Goal: Task Accomplishment & Management: Complete application form

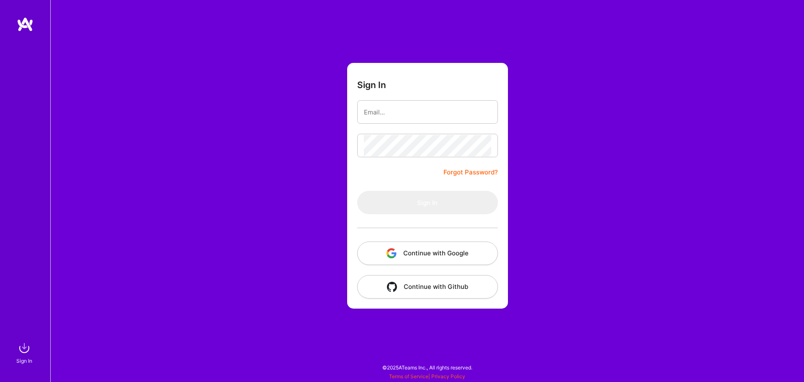
click at [443, 250] on button "Continue with Google" at bounding box center [427, 252] width 141 height 23
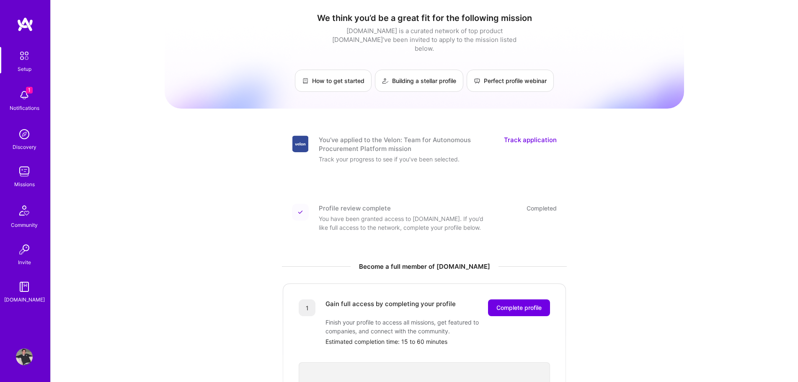
click at [32, 101] on img at bounding box center [24, 95] width 17 height 17
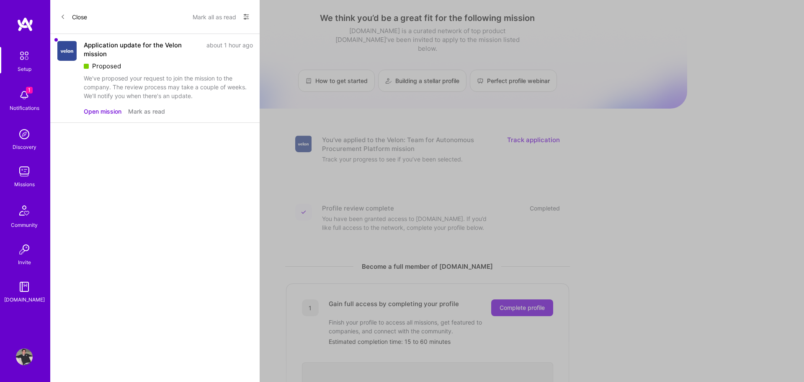
click at [105, 110] on button "Open mission" at bounding box center [103, 111] width 38 height 9
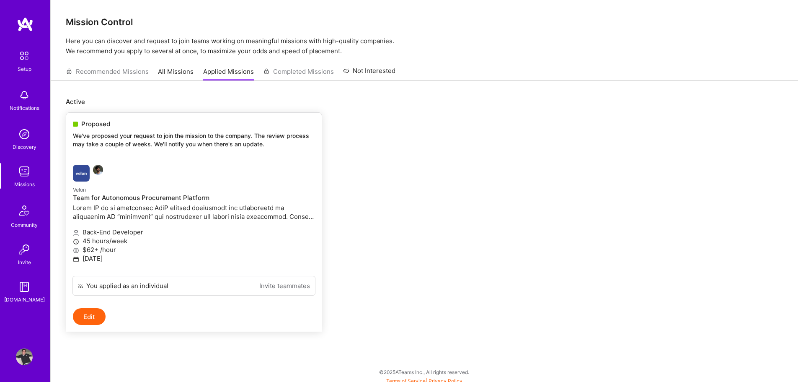
click at [145, 141] on p "We've proposed your request to join the mission to the company. The review proc…" at bounding box center [194, 140] width 242 height 16
click at [106, 205] on p at bounding box center [194, 212] width 242 height 18
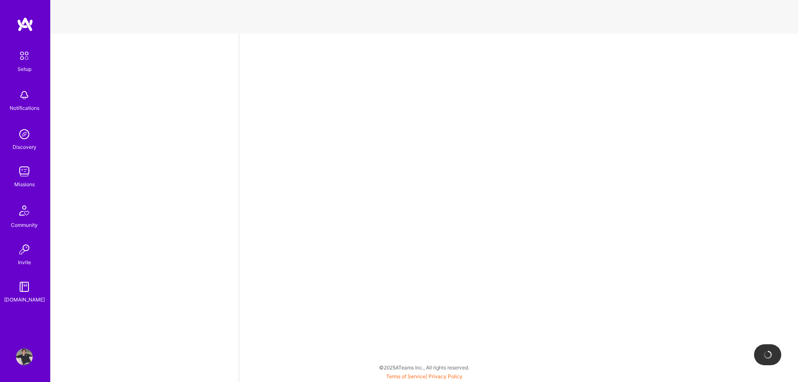
select select "IL"
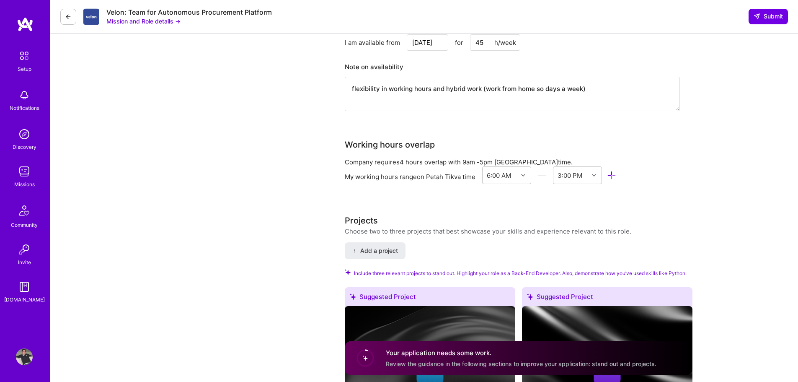
scroll to position [880, 0]
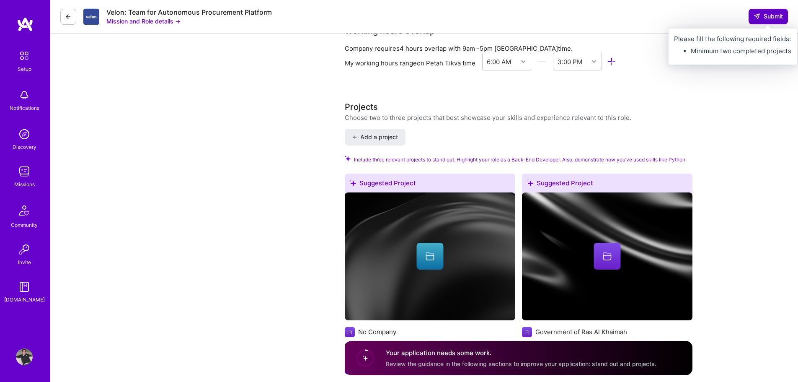
drag, startPoint x: 760, startPoint y: 15, endPoint x: 762, endPoint y: 11, distance: 4.3
click at [760, 15] on span "Submit" at bounding box center [768, 16] width 29 height 8
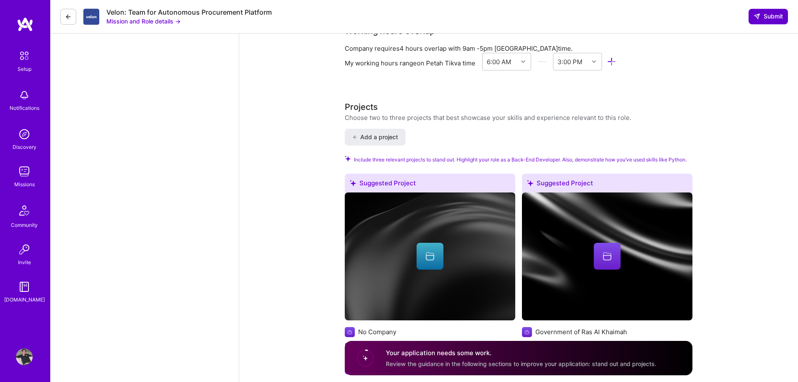
click at [765, 16] on span "Submit" at bounding box center [768, 16] width 29 height 8
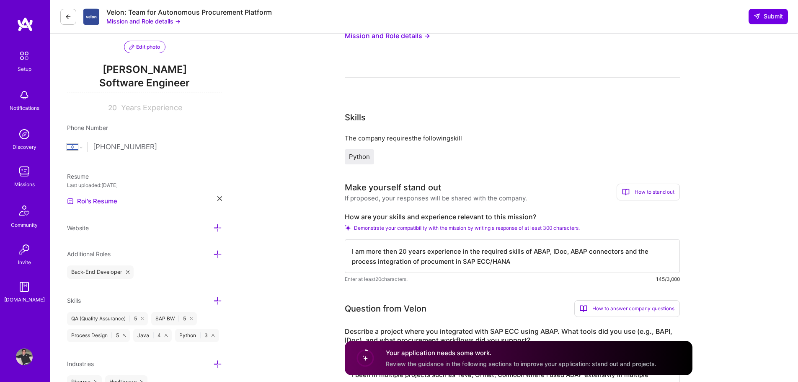
scroll to position [0, 0]
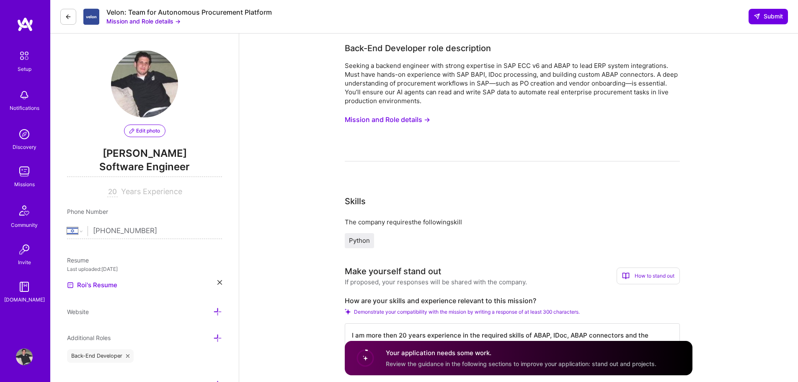
click at [62, 15] on button at bounding box center [68, 17] width 16 height 16
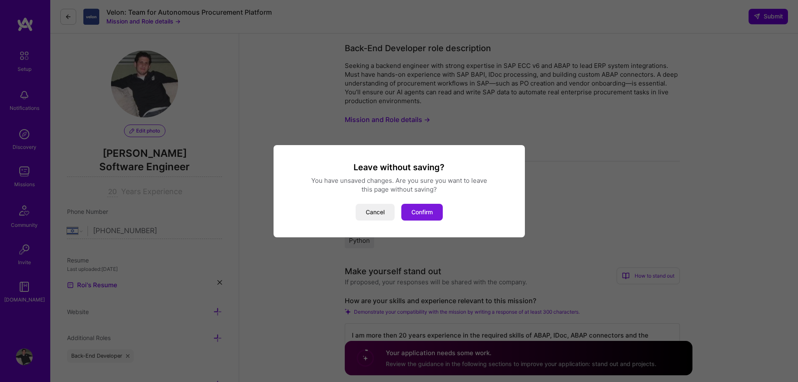
click at [415, 213] on button "Confirm" at bounding box center [421, 212] width 41 height 17
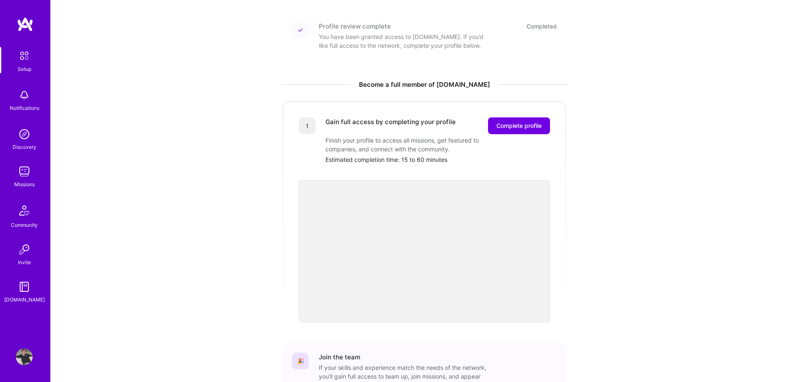
scroll to position [209, 0]
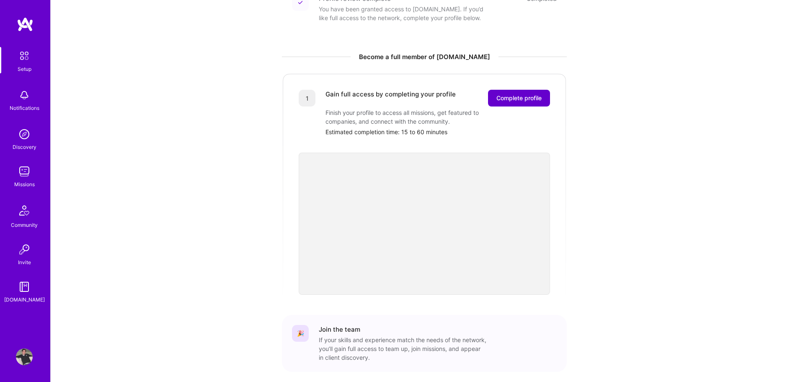
click at [518, 94] on span "Complete profile" at bounding box center [518, 98] width 45 height 8
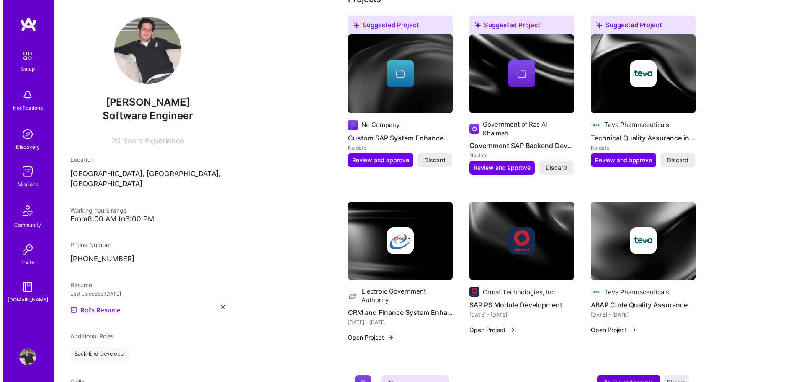
scroll to position [377, 0]
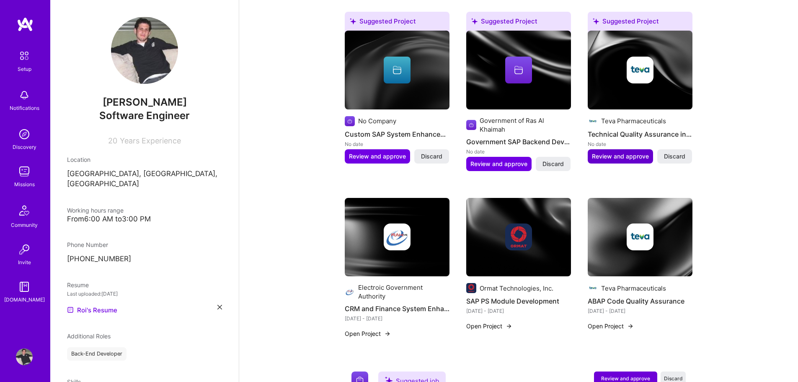
click at [616, 152] on span "Review and approve" at bounding box center [620, 156] width 57 height 8
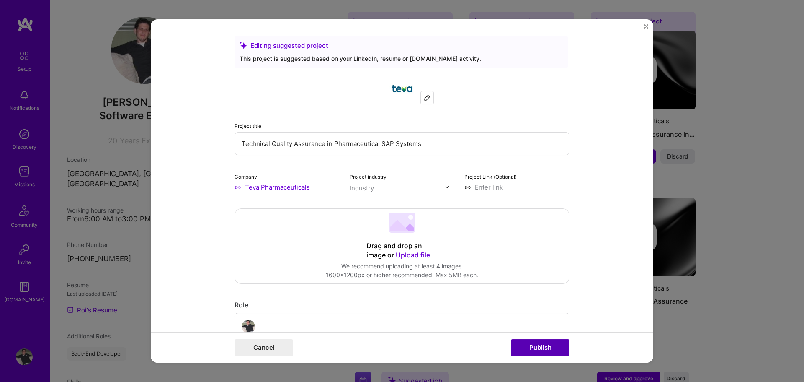
click at [531, 351] on button "Publish" at bounding box center [540, 347] width 59 height 17
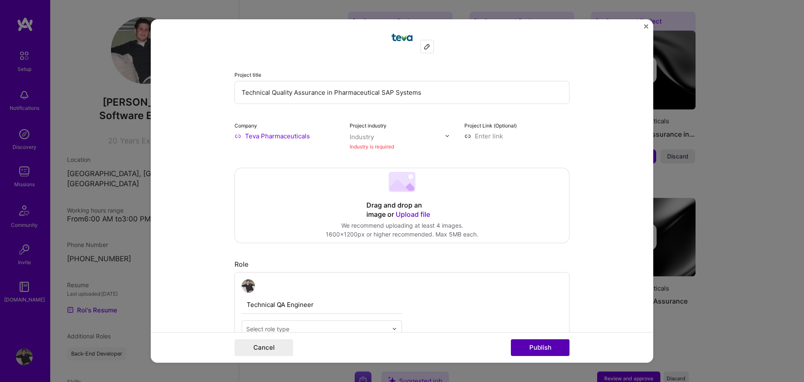
scroll to position [55, 0]
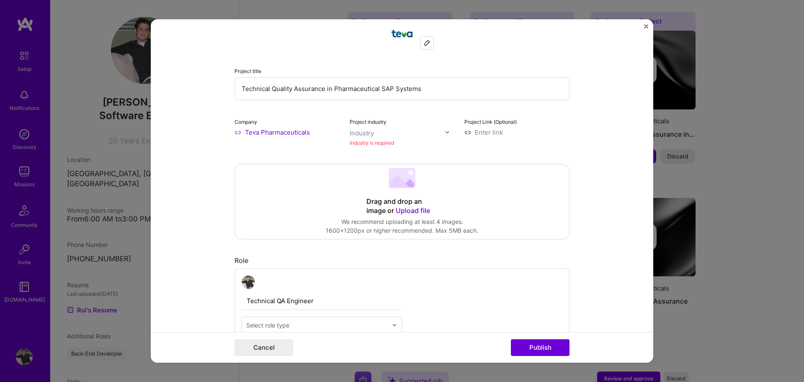
click at [371, 134] on div "Industry" at bounding box center [398, 133] width 96 height 10
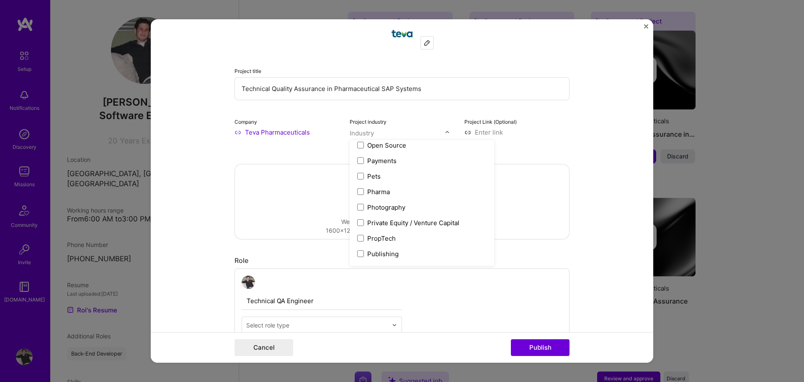
scroll to position [1466, 0]
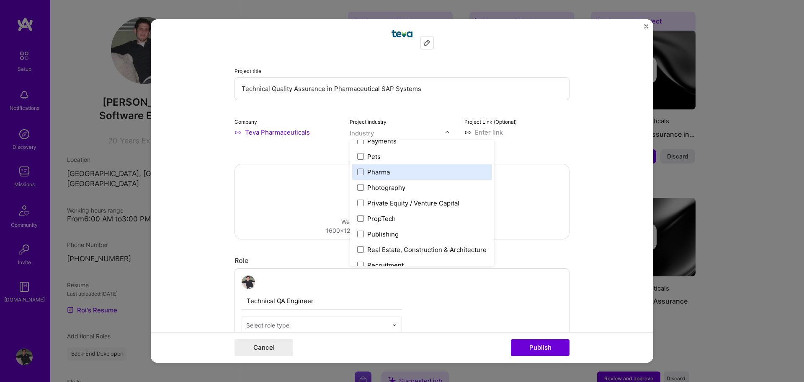
click at [370, 171] on div "Pharma" at bounding box center [378, 172] width 23 height 9
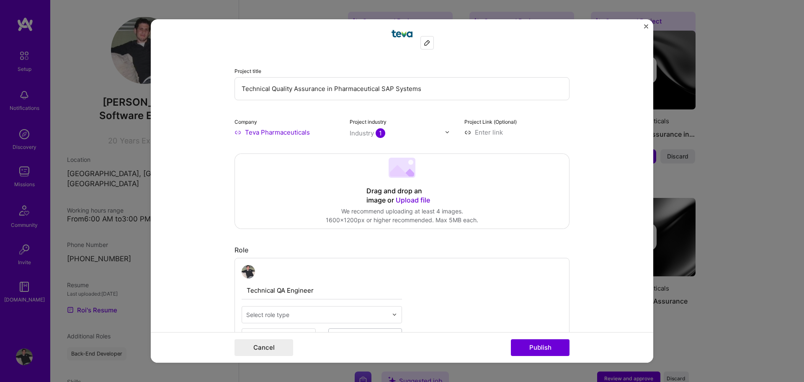
click at [485, 297] on div "Technical QA Engineer Select role type to I’m still working on this project" at bounding box center [402, 312] width 335 height 109
click at [542, 343] on button "Publish" at bounding box center [540, 347] width 59 height 17
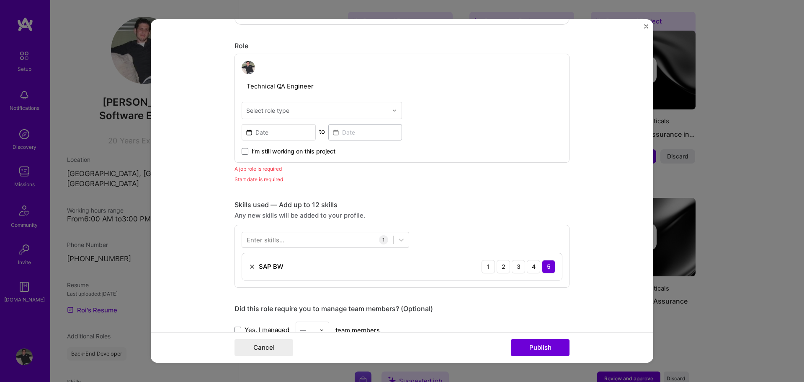
scroll to position [281, 0]
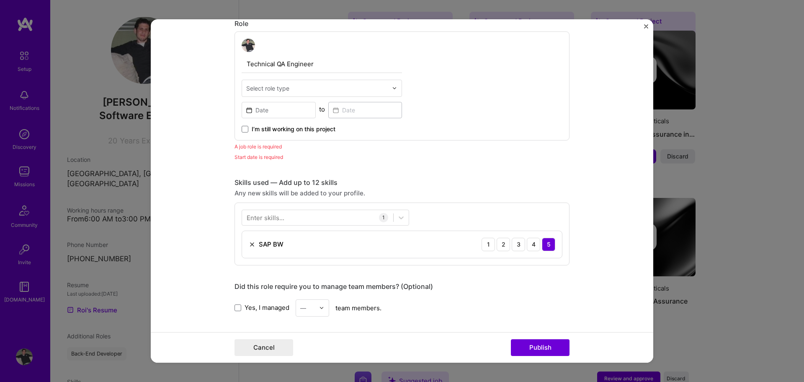
click at [297, 87] on input "text" at bounding box center [317, 88] width 142 height 9
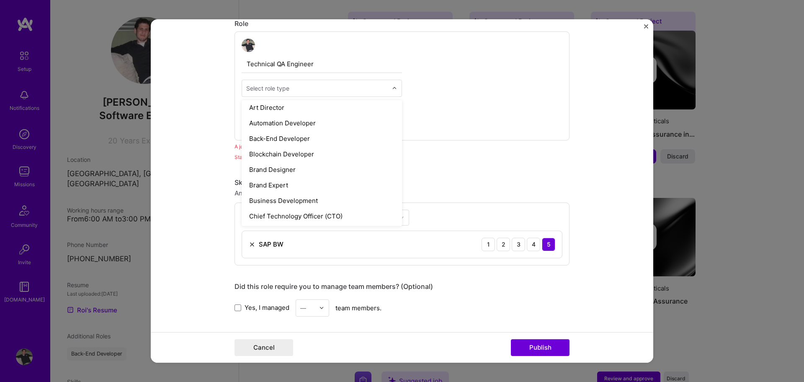
scroll to position [115, 0]
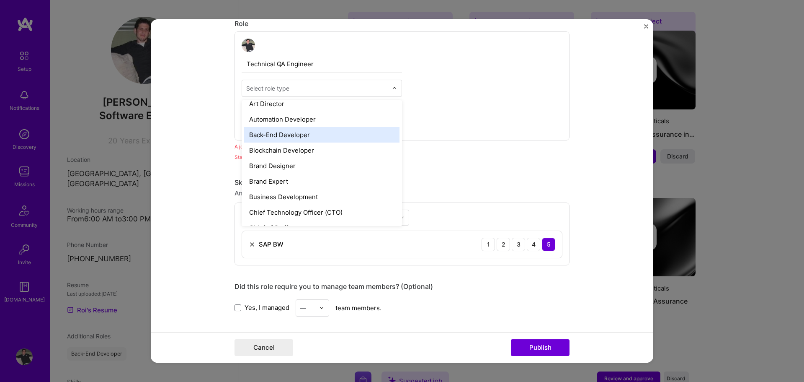
click at [367, 138] on div "Back-End Developer" at bounding box center [321, 135] width 155 height 16
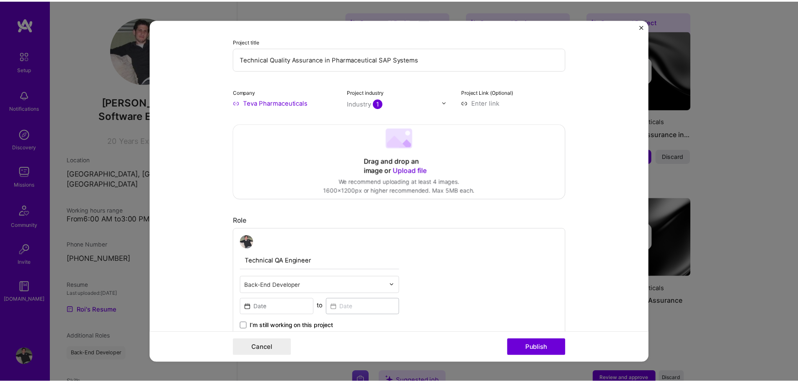
scroll to position [197, 0]
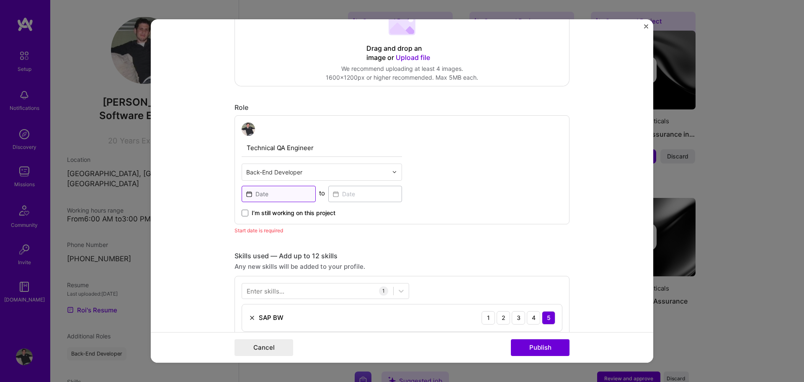
click at [283, 196] on input at bounding box center [279, 194] width 74 height 16
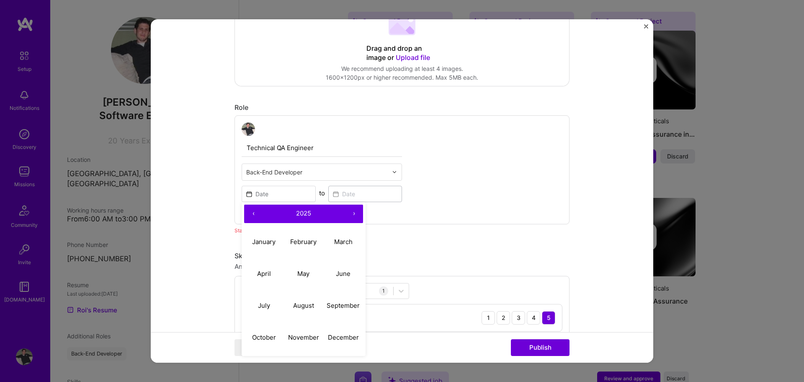
click at [250, 212] on button "‹" at bounding box center [253, 213] width 18 height 18
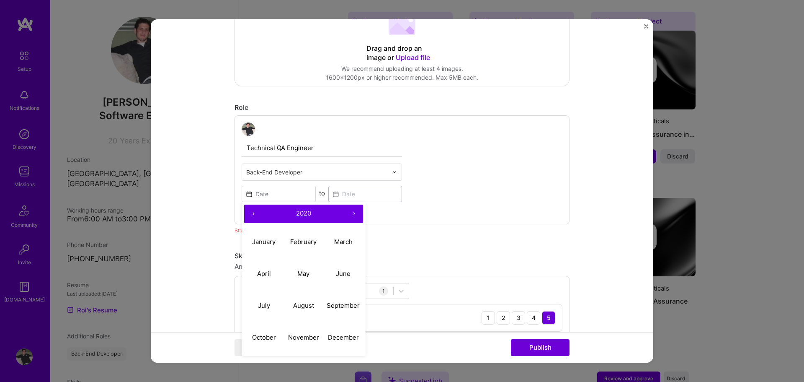
click at [250, 212] on button "‹" at bounding box center [253, 213] width 18 height 18
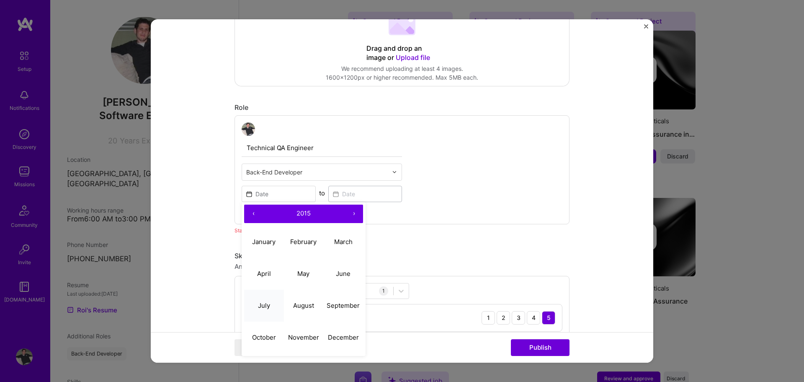
click at [260, 308] on abbr "July" at bounding box center [264, 305] width 12 height 8
type input "[DATE]"
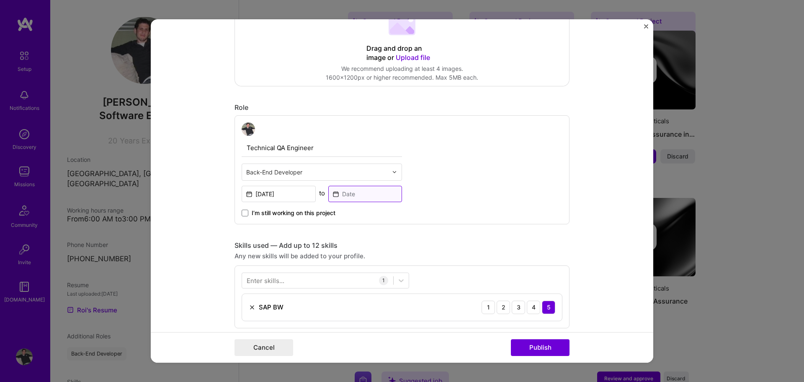
click at [351, 189] on input at bounding box center [365, 194] width 74 height 16
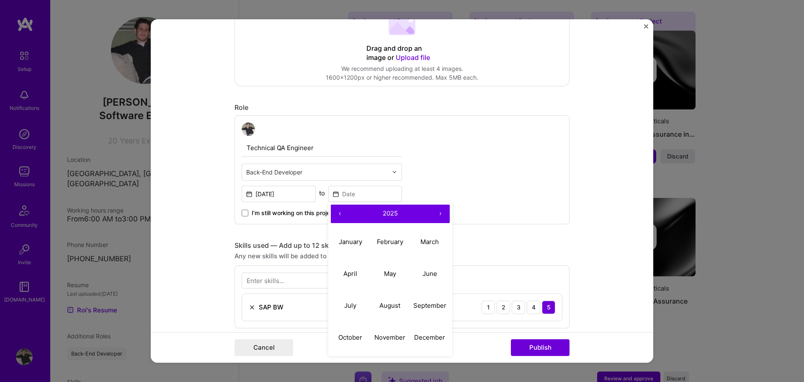
click at [338, 212] on button "‹" at bounding box center [340, 213] width 18 height 18
click at [428, 243] on abbr "March" at bounding box center [430, 242] width 18 height 8
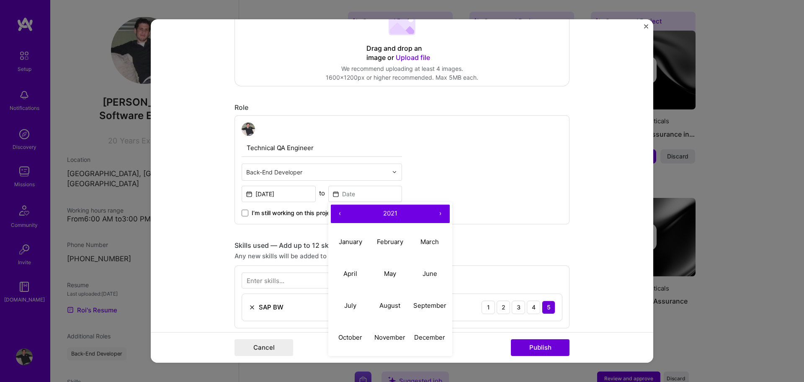
type input "[DATE]"
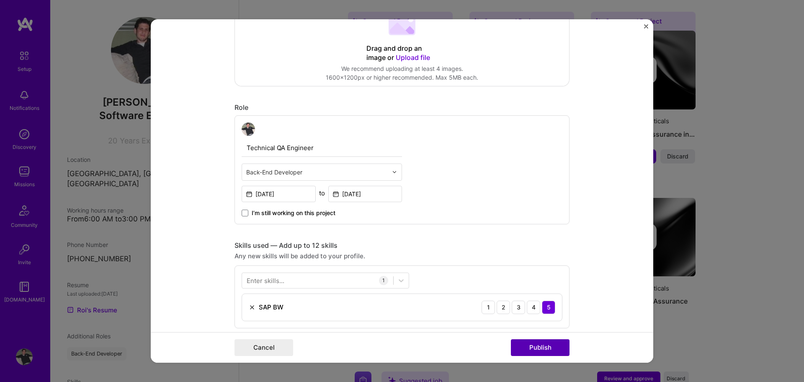
click at [536, 347] on button "Publish" at bounding box center [540, 347] width 59 height 17
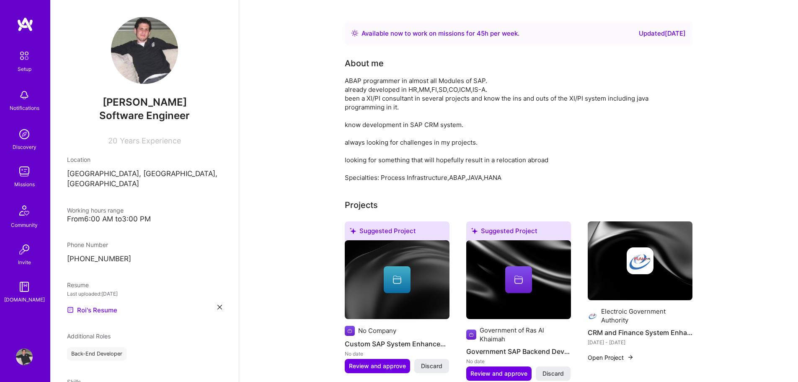
scroll to position [0, 0]
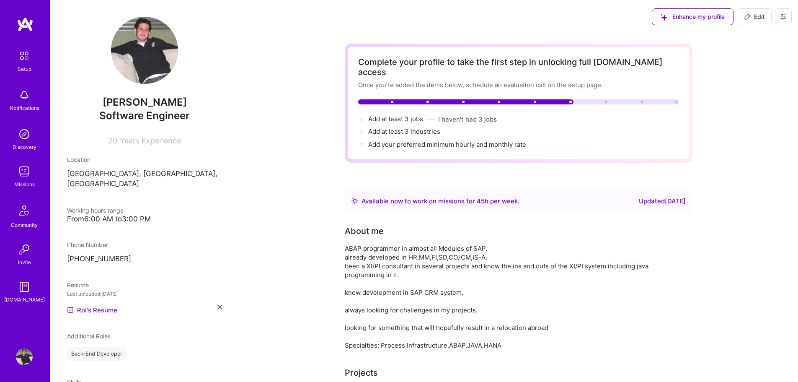
click at [416, 196] on div "Available now to work on missions for 45 h per week ." at bounding box center [441, 201] width 158 height 10
click at [356, 197] on img at bounding box center [354, 200] width 7 height 7
click at [664, 196] on div "Updated [DATE]" at bounding box center [662, 201] width 47 height 10
click at [486, 115] on button "I haven't had 3 jobs" at bounding box center [467, 119] width 59 height 9
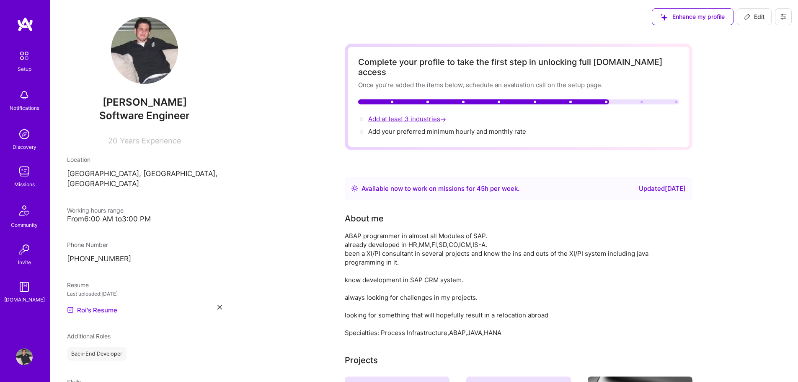
click at [427, 115] on span "Add at least 3 industries →" at bounding box center [408, 119] width 80 height 8
select select "IL"
select select "Right Now"
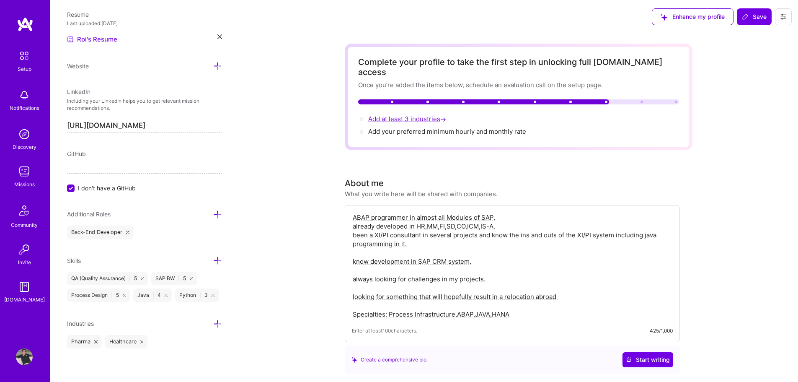
scroll to position [382, 0]
click at [213, 322] on icon at bounding box center [217, 323] width 9 height 9
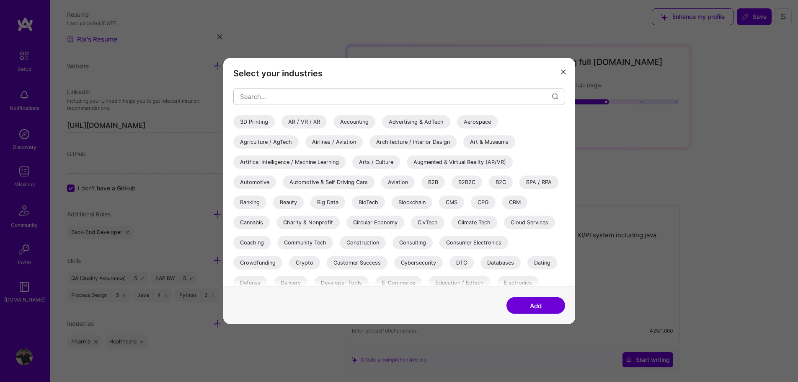
click at [266, 181] on div "Automotive" at bounding box center [254, 181] width 43 height 13
click at [535, 305] on button "Add" at bounding box center [536, 305] width 59 height 17
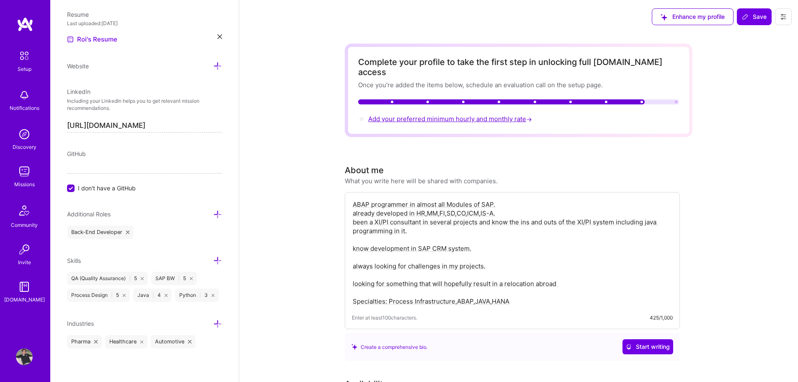
click at [432, 115] on span "Add your preferred minimum hourly and monthly rate →" at bounding box center [450, 119] width 165 height 8
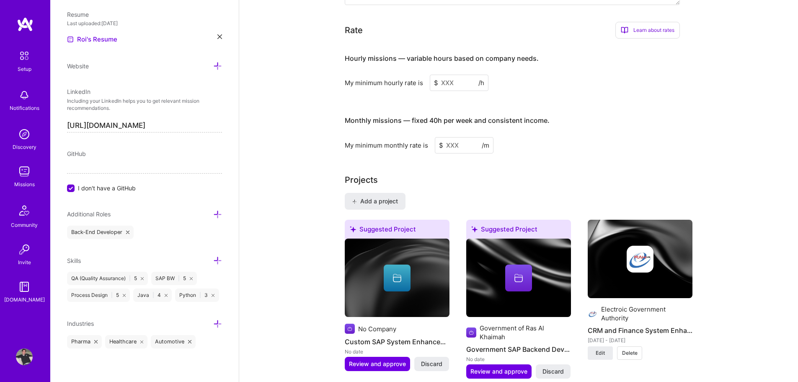
scroll to position [525, 0]
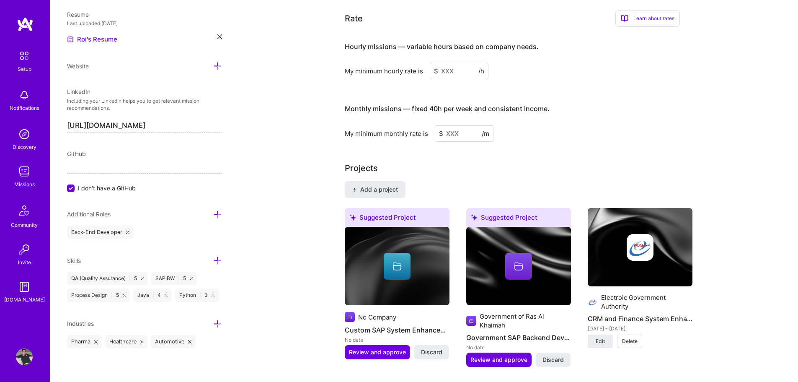
click at [453, 63] on input at bounding box center [459, 71] width 59 height 16
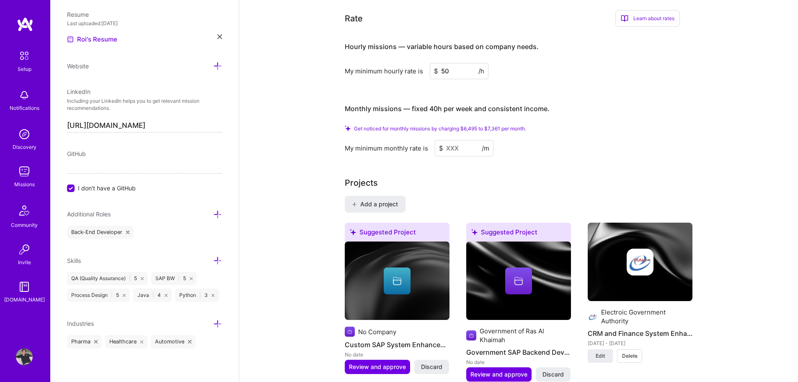
drag, startPoint x: 445, startPoint y: 59, endPoint x: 453, endPoint y: 62, distance: 8.5
click at [453, 63] on input "50" at bounding box center [459, 71] width 59 height 16
click at [456, 63] on input "50" at bounding box center [459, 71] width 59 height 16
click at [460, 63] on input "50" at bounding box center [459, 71] width 59 height 16
drag, startPoint x: 457, startPoint y: 57, endPoint x: 408, endPoint y: 57, distance: 49.9
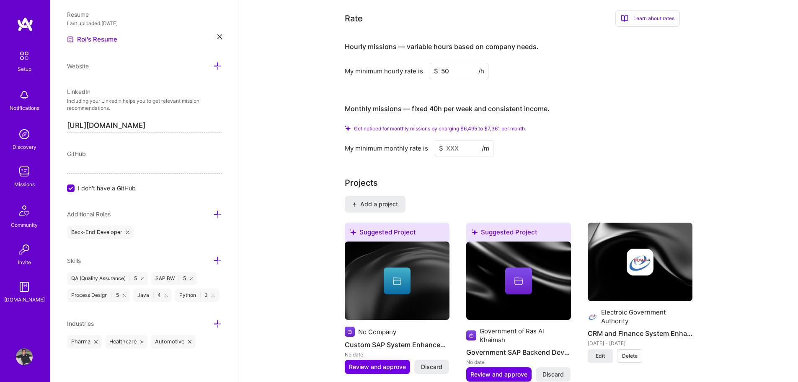
click at [408, 63] on div "My minimum hourly rate is $ 50 /h" at bounding box center [512, 71] width 335 height 16
drag, startPoint x: 450, startPoint y: 62, endPoint x: 441, endPoint y: 63, distance: 8.9
click at [441, 63] on input "60" at bounding box center [459, 71] width 59 height 16
type input "55"
click at [459, 140] on input at bounding box center [464, 148] width 59 height 16
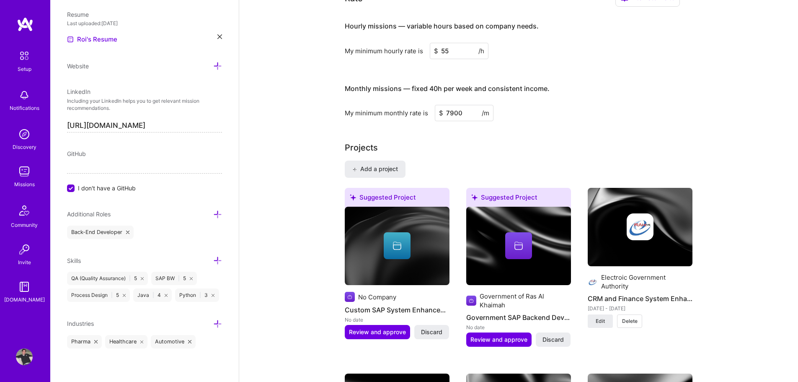
click at [454, 112] on input "7900" at bounding box center [464, 113] width 59 height 16
type input "7500"
click at [480, 131] on div "Complete your profile to unlock full [DOMAIN_NAME] access Now that your evaluat…" at bounding box center [519, 325] width 348 height 1613
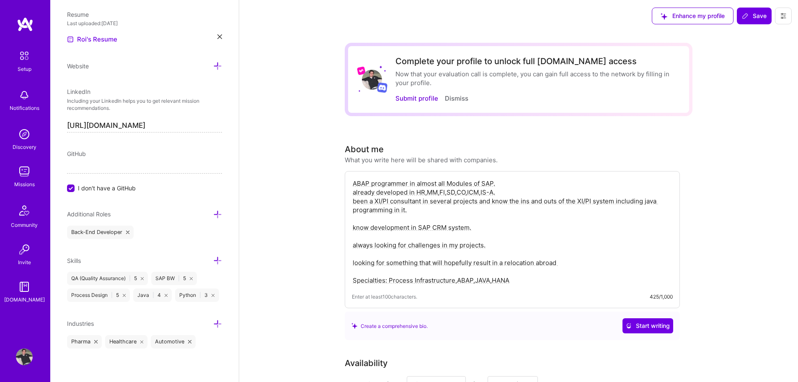
scroll to position [0, 0]
click at [423, 99] on button "Submit profile" at bounding box center [416, 99] width 43 height 9
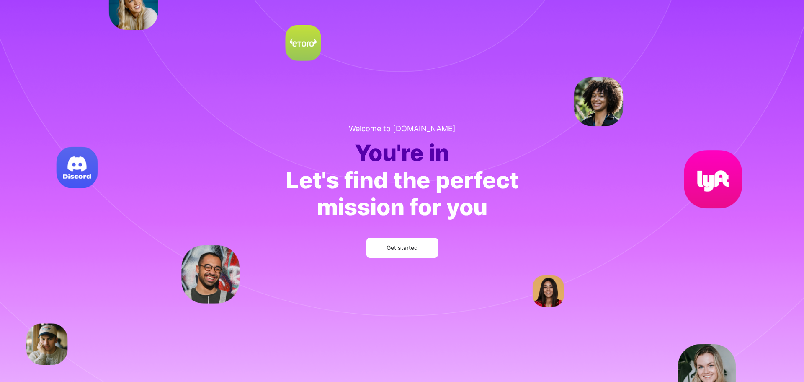
click at [401, 246] on span "Get started" at bounding box center [402, 247] width 31 height 8
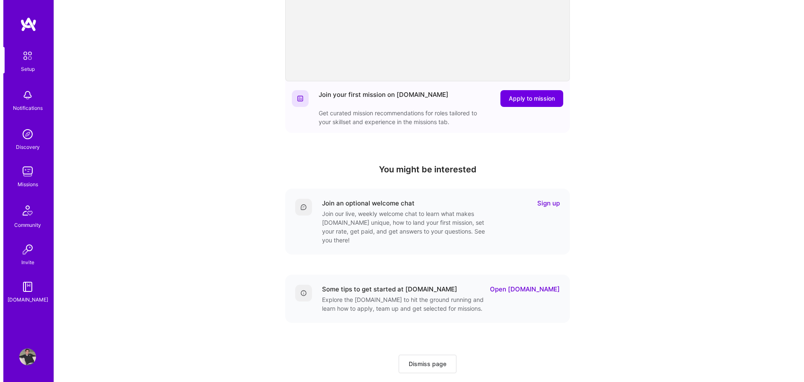
scroll to position [161, 0]
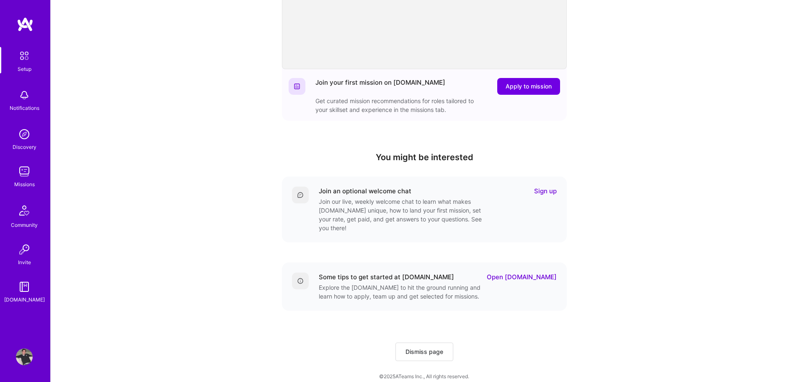
click at [21, 96] on img at bounding box center [24, 95] width 17 height 17
